Goal: Navigation & Orientation: Find specific page/section

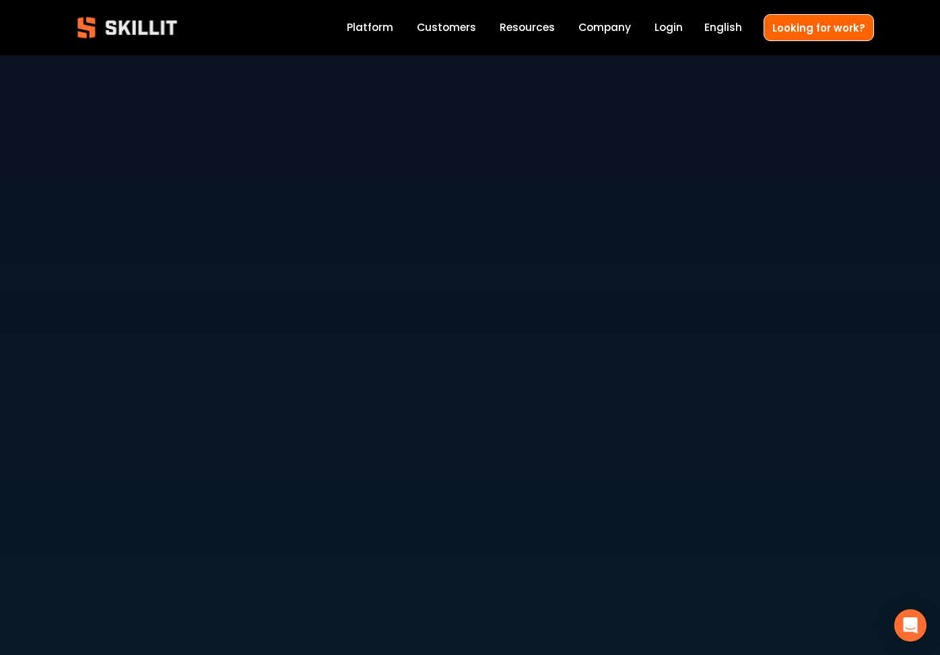
scroll to position [4505, 0]
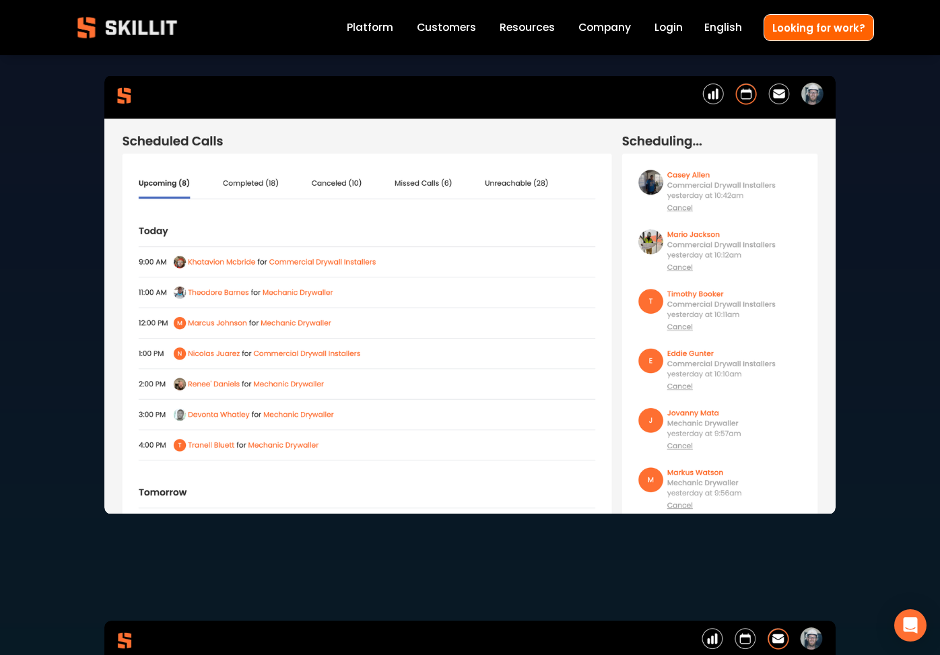
click at [452, 26] on link "Customers" at bounding box center [446, 28] width 59 height 18
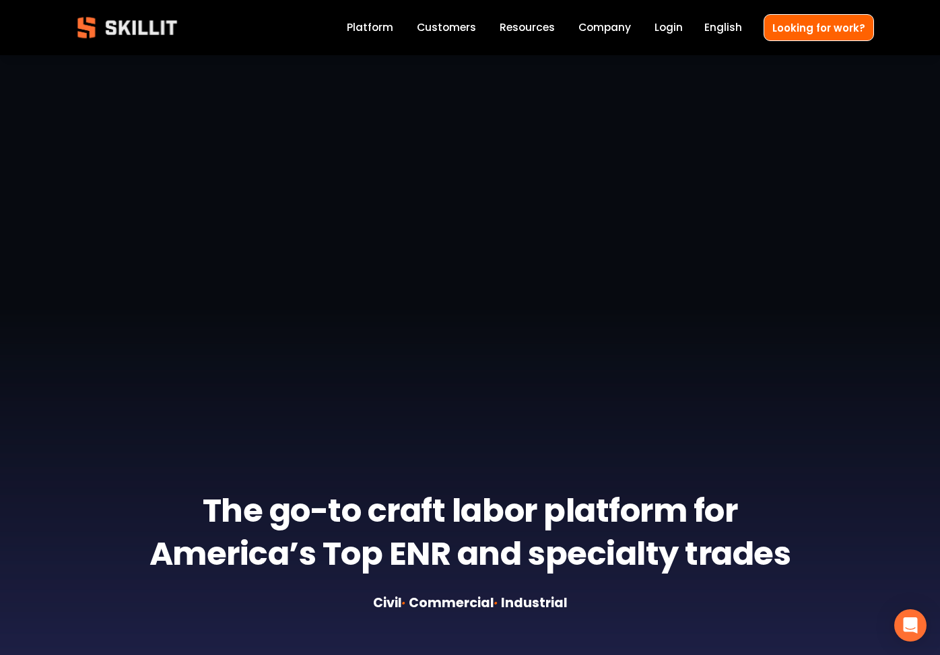
scroll to position [146, 0]
